Goal: Information Seeking & Learning: Learn about a topic

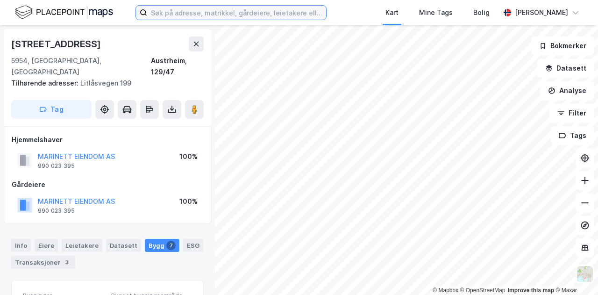
click at [173, 11] on input at bounding box center [236, 13] width 179 height 14
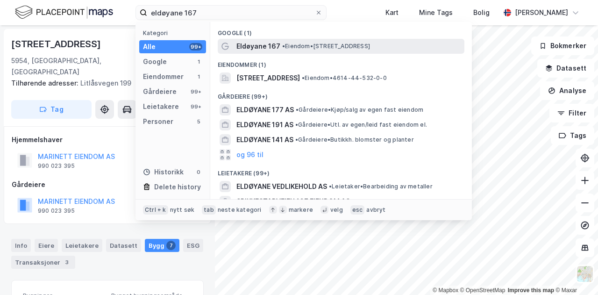
click at [308, 43] on span "• Eiendom • [STREET_ADDRESS]" at bounding box center [326, 46] width 88 height 7
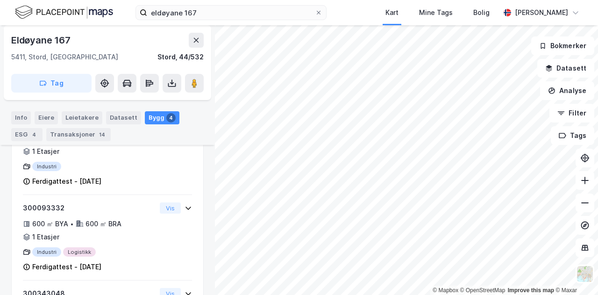
scroll to position [251, 0]
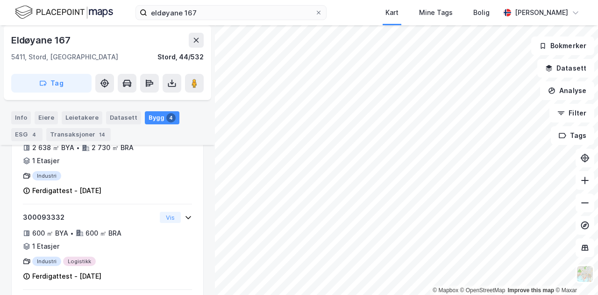
click at [84, 113] on div "Leietakere" at bounding box center [82, 117] width 41 height 13
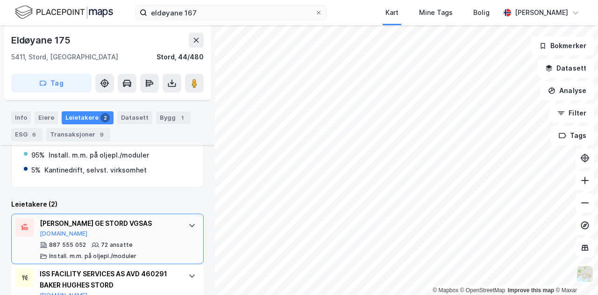
scroll to position [227, 0]
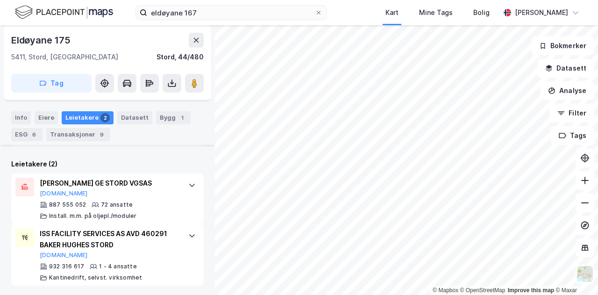
click at [370, 294] on html "eldøyane 167 Kart Mine Tags Bolig [PERSON_NAME] © Mapbox © OpenStreetMap Improv…" at bounding box center [299, 147] width 598 height 295
click at [198, 86] on icon at bounding box center [194, 83] width 9 height 9
click at [252, 9] on input "eldøyane 167" at bounding box center [231, 13] width 168 height 14
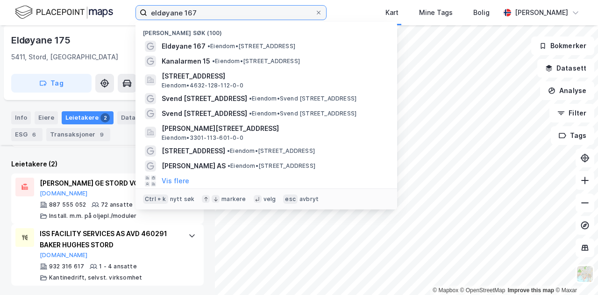
click at [252, 9] on input "eldøyane 167" at bounding box center [231, 13] width 168 height 14
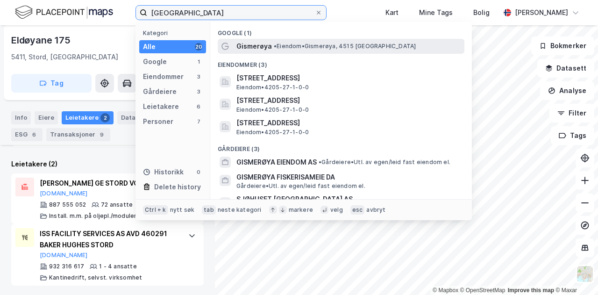
type input "[GEOGRAPHIC_DATA]"
click at [380, 47] on div "Gismerøya • Eiendom • Gismerøya, 4515 [GEOGRAPHIC_DATA]" at bounding box center [350, 46] width 226 height 11
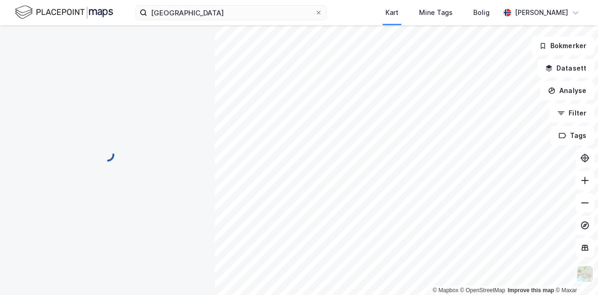
scroll to position [88, 0]
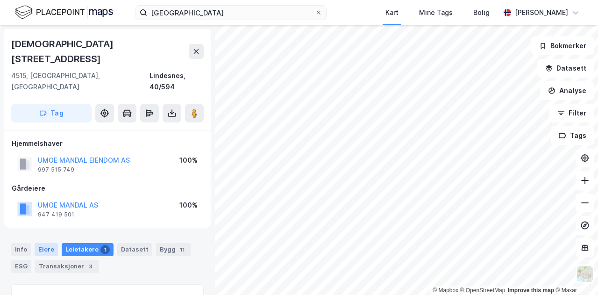
click at [46, 243] on div "Eiere" at bounding box center [46, 249] width 23 height 13
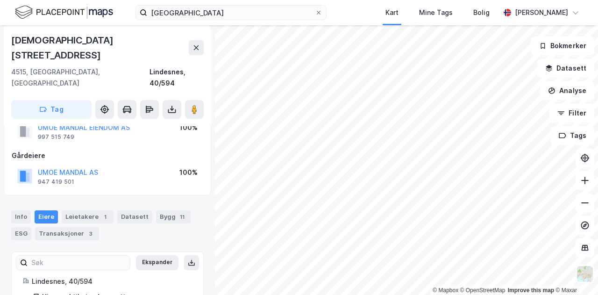
scroll to position [68, 0]
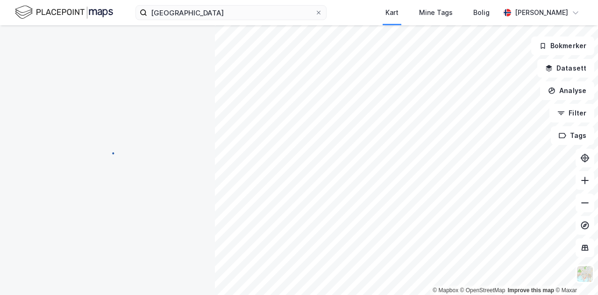
scroll to position [52, 0]
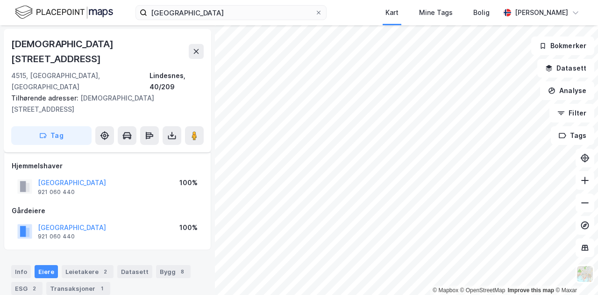
scroll to position [52, 0]
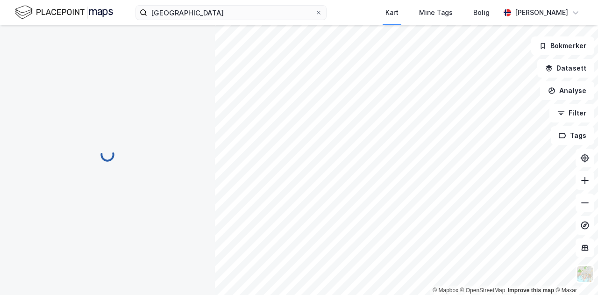
scroll to position [52, 0]
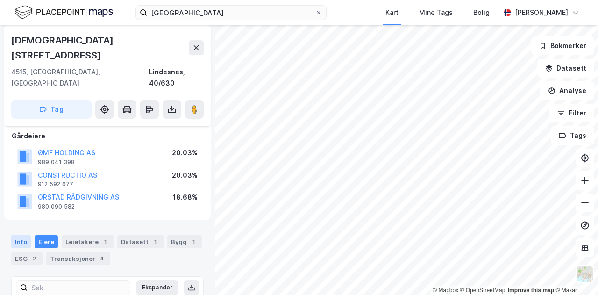
click at [9, 224] on div "Info [PERSON_NAME] 1 Datasett 1 Bygg 1 ESG 2 Transaksjoner 4" at bounding box center [107, 246] width 215 height 45
click at [12, 235] on div "Info" at bounding box center [21, 241] width 20 height 13
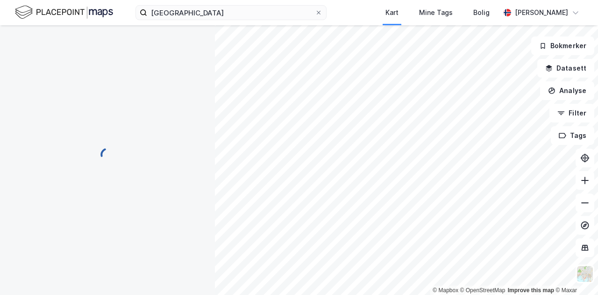
scroll to position [52, 0]
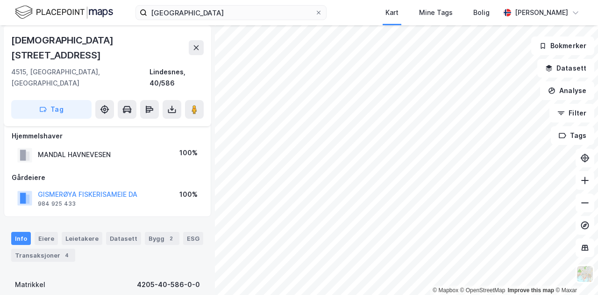
scroll to position [52, 0]
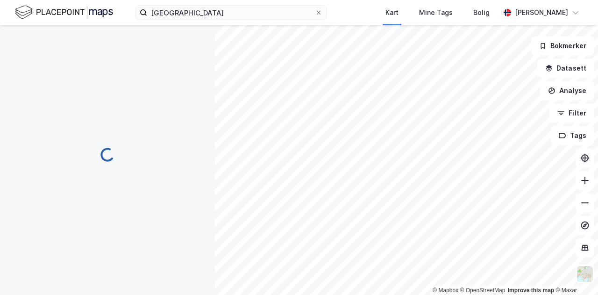
scroll to position [52, 0]
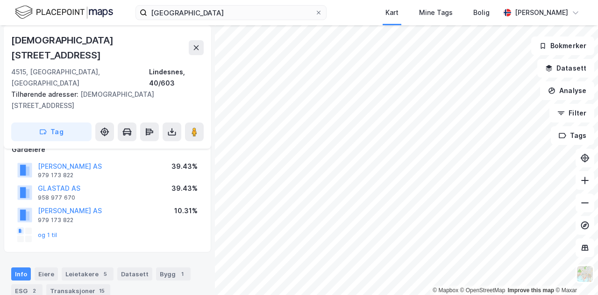
scroll to position [52, 0]
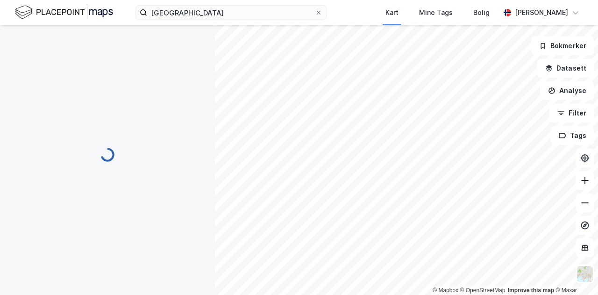
scroll to position [52, 0]
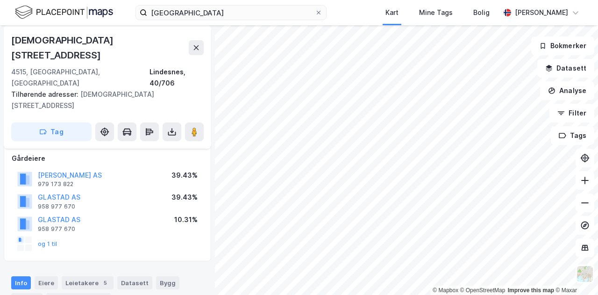
scroll to position [52, 0]
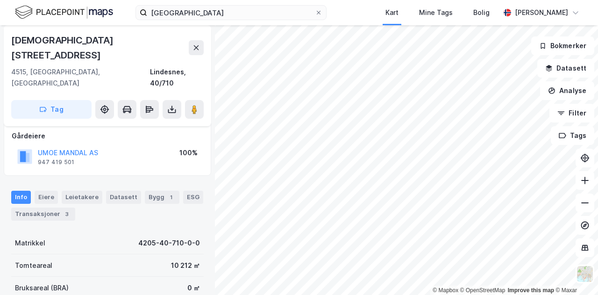
scroll to position [52, 0]
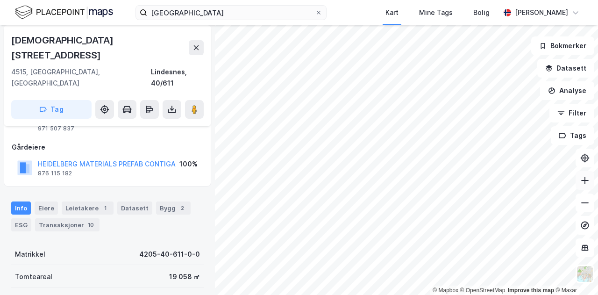
scroll to position [52, 0]
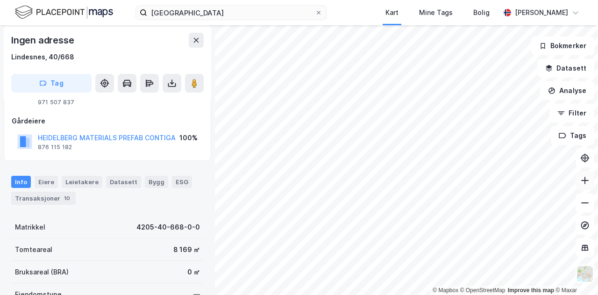
scroll to position [52, 0]
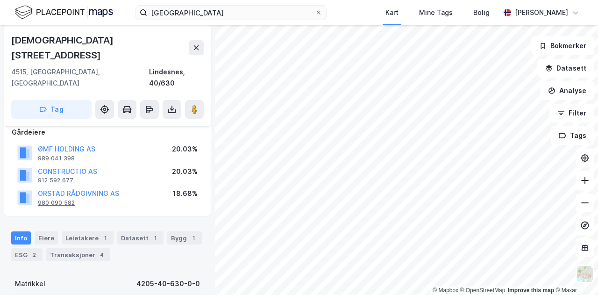
scroll to position [52, 0]
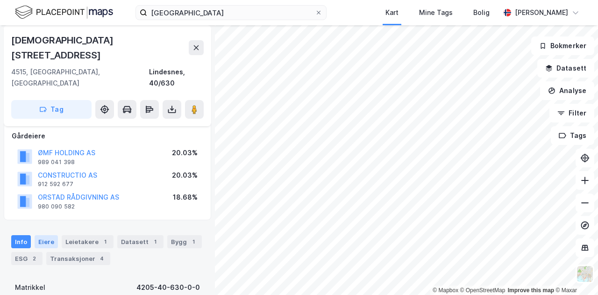
click at [42, 235] on div "Eiere" at bounding box center [46, 241] width 23 height 13
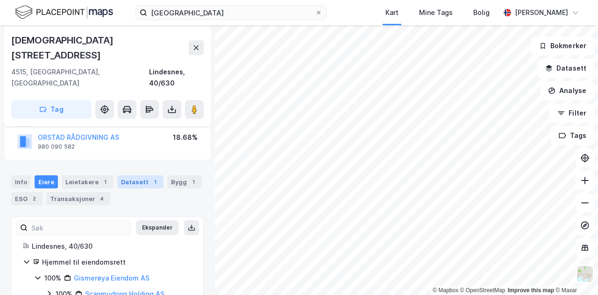
scroll to position [113, 0]
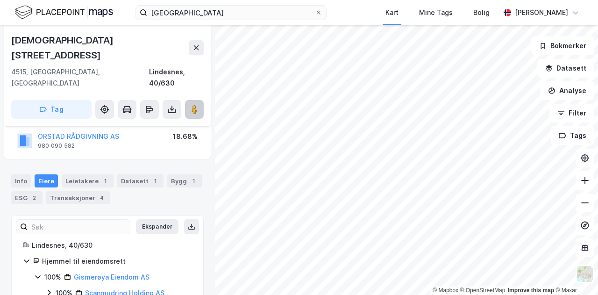
click at [195, 105] on image at bounding box center [195, 109] width 6 height 9
